Goal: Task Accomplishment & Management: Manage account settings

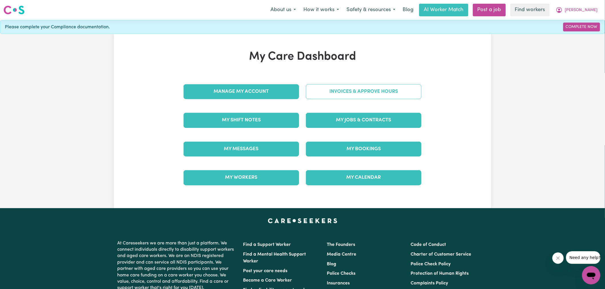
click at [338, 93] on link "Invoices & Approve Hours" at bounding box center [363, 91] width 115 height 15
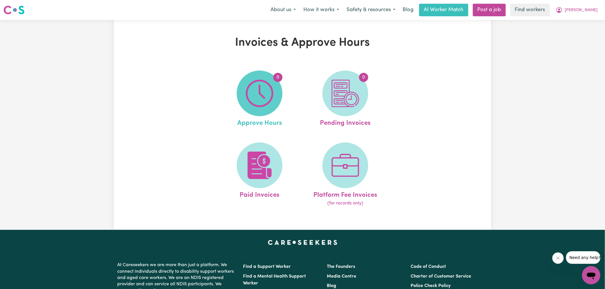
click at [265, 95] on img at bounding box center [259, 93] width 27 height 27
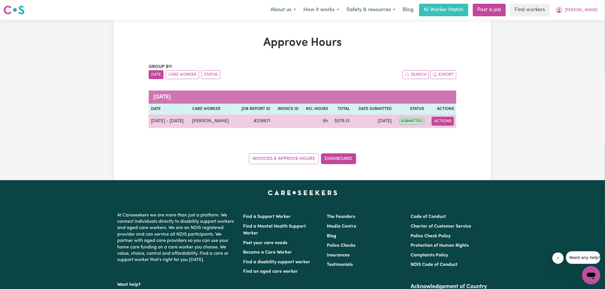
click at [447, 122] on button "Actions" at bounding box center [442, 121] width 22 height 9
click at [449, 131] on link "View Job Report" at bounding box center [457, 134] width 49 height 11
select select "pm"
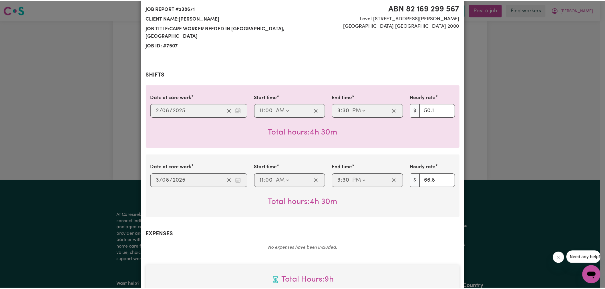
scroll to position [221, 0]
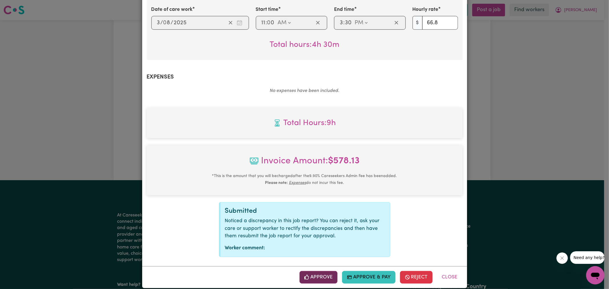
click at [332, 271] on button "Approve" at bounding box center [319, 277] width 38 height 13
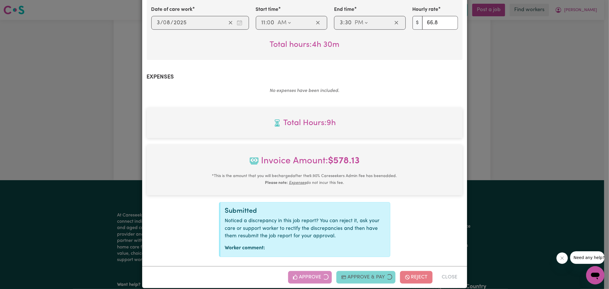
click at [523, 140] on div "Job Report # 238671 - [PERSON_NAME] Summary Job report # 238671 Client name: [P…" at bounding box center [304, 144] width 609 height 289
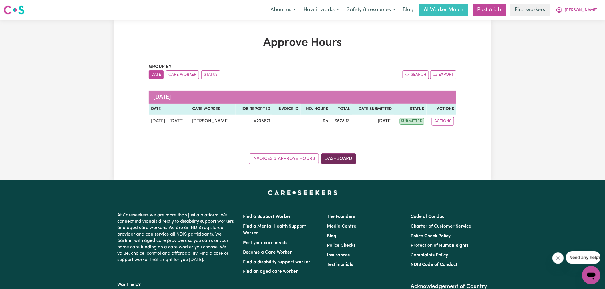
click at [345, 161] on link "Dashboard" at bounding box center [338, 158] width 35 height 11
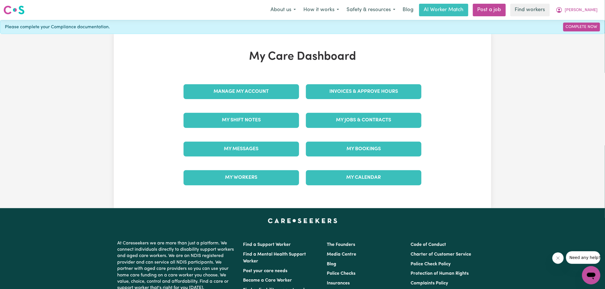
click at [343, 83] on div "Invoices & Approve Hours" at bounding box center [363, 91] width 122 height 29
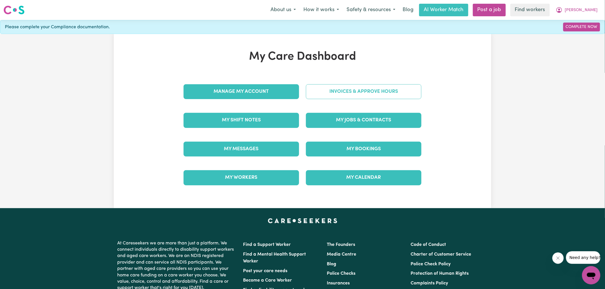
click at [349, 91] on link "Invoices & Approve Hours" at bounding box center [363, 91] width 115 height 15
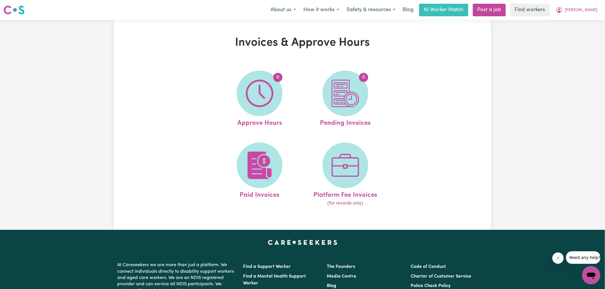
click at [344, 99] on img at bounding box center [344, 93] width 27 height 27
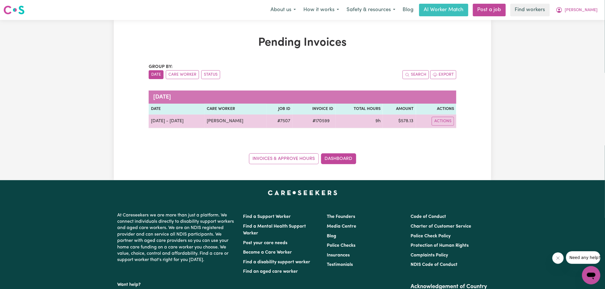
click at [317, 122] on span "# 170599" at bounding box center [321, 121] width 24 height 7
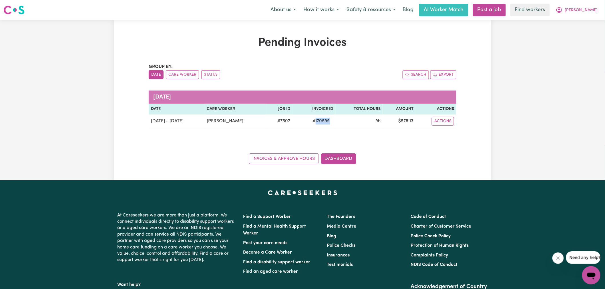
copy span "170599"
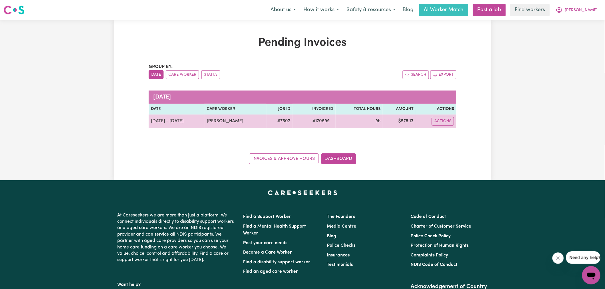
click at [407, 122] on td "$ 578.13" at bounding box center [399, 122] width 33 height 14
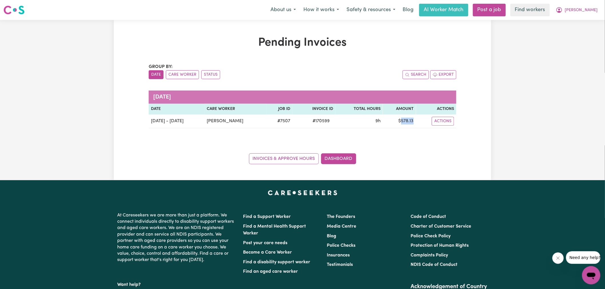
copy td "578.13"
click at [588, 12] on span "[PERSON_NAME]" at bounding box center [581, 10] width 33 height 6
drag, startPoint x: 588, startPoint y: 14, endPoint x: 585, endPoint y: 30, distance: 16.6
click at [585, 30] on link "Logout" at bounding box center [578, 32] width 45 height 11
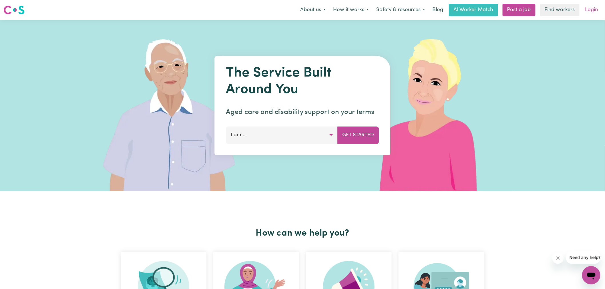
click at [591, 12] on link "Login" at bounding box center [591, 10] width 20 height 13
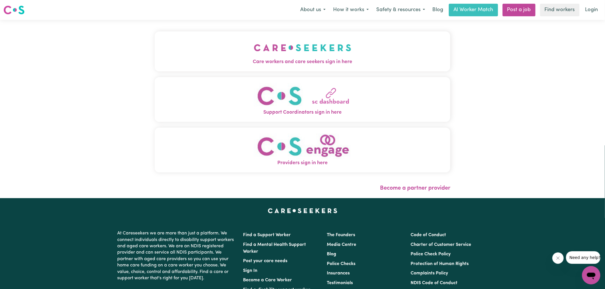
click at [254, 57] on img "Care workers and care seekers sign in here" at bounding box center [302, 47] width 97 height 21
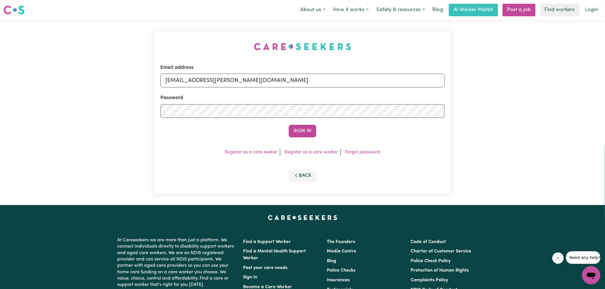
click at [198, 38] on div "Email address [EMAIL_ADDRESS][PERSON_NAME][DOMAIN_NAME] Password Sign In Regist…" at bounding box center [302, 112] width 302 height 185
drag, startPoint x: 196, startPoint y: 78, endPoint x: 513, endPoint y: 107, distance: 317.9
click at [513, 107] on div "Email address [EMAIL_ADDRESS][PERSON_NAME][DOMAIN_NAME] Password Sign In Regist…" at bounding box center [302, 112] width 605 height 185
type input "[EMAIL_ADDRESS][DOMAIN_NAME]"
click at [289, 125] on button "Sign In" at bounding box center [302, 131] width 27 height 13
